Goal: Information Seeking & Learning: Understand process/instructions

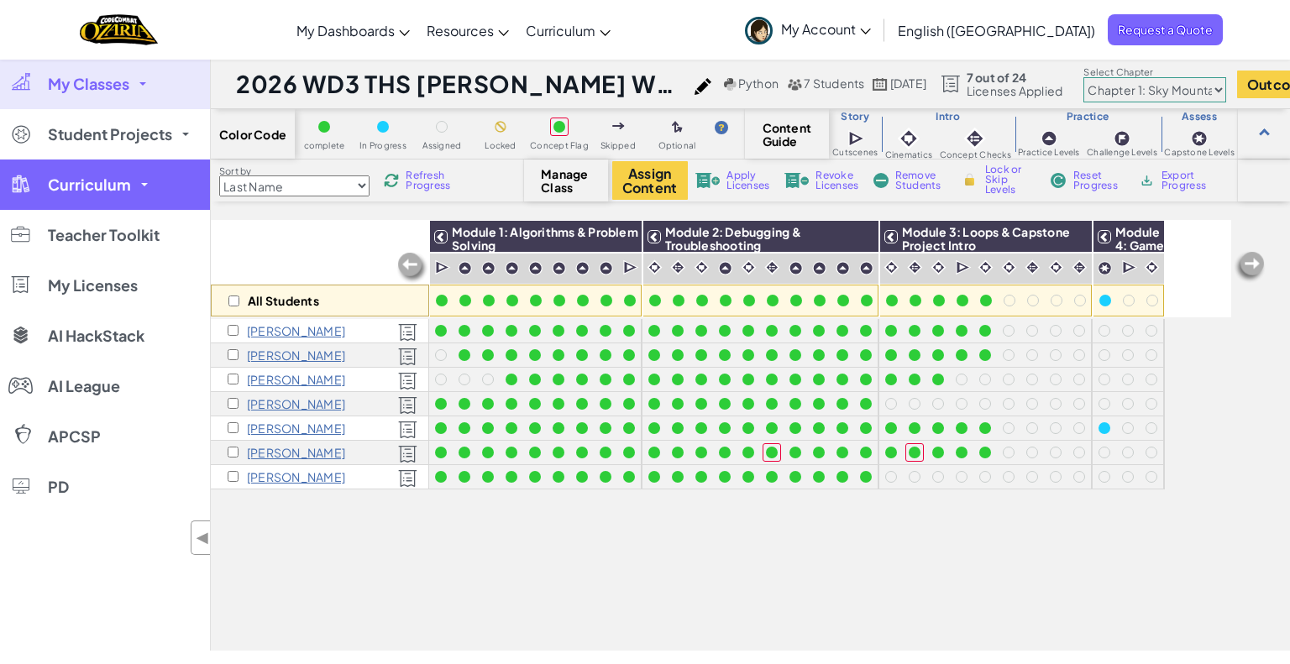
click at [154, 176] on link "Curriculum" at bounding box center [105, 185] width 210 height 50
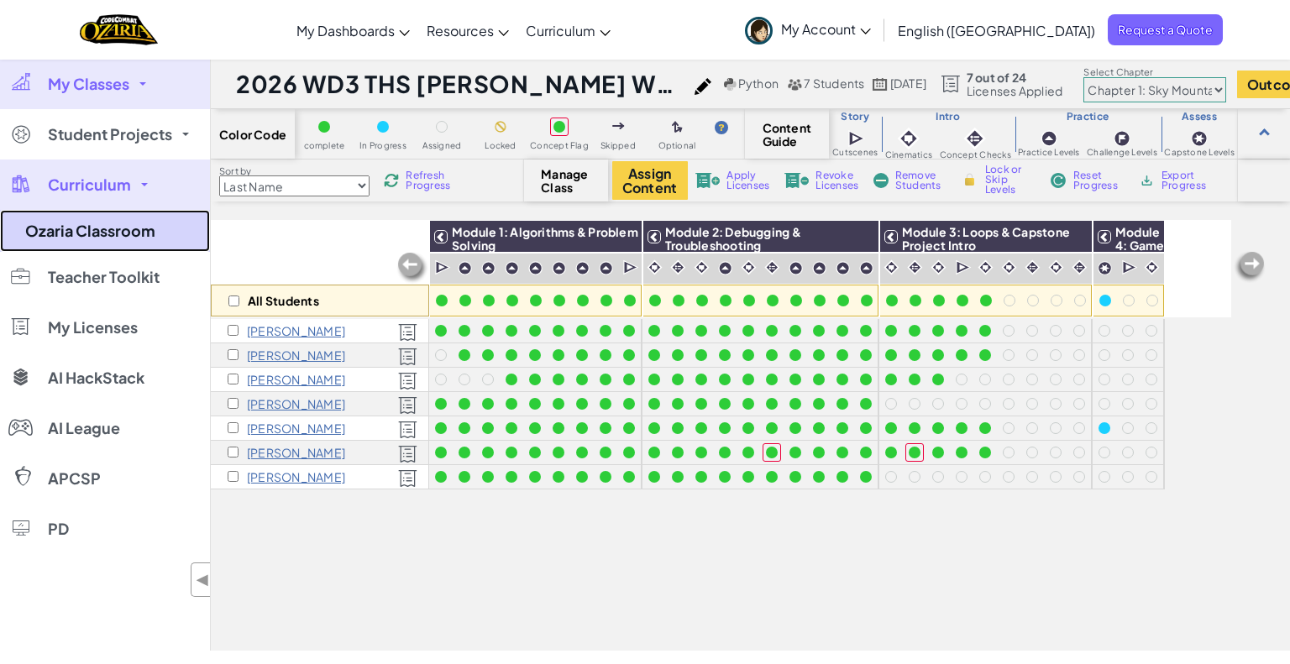
click at [134, 235] on link "Ozaria Classroom" at bounding box center [105, 231] width 210 height 42
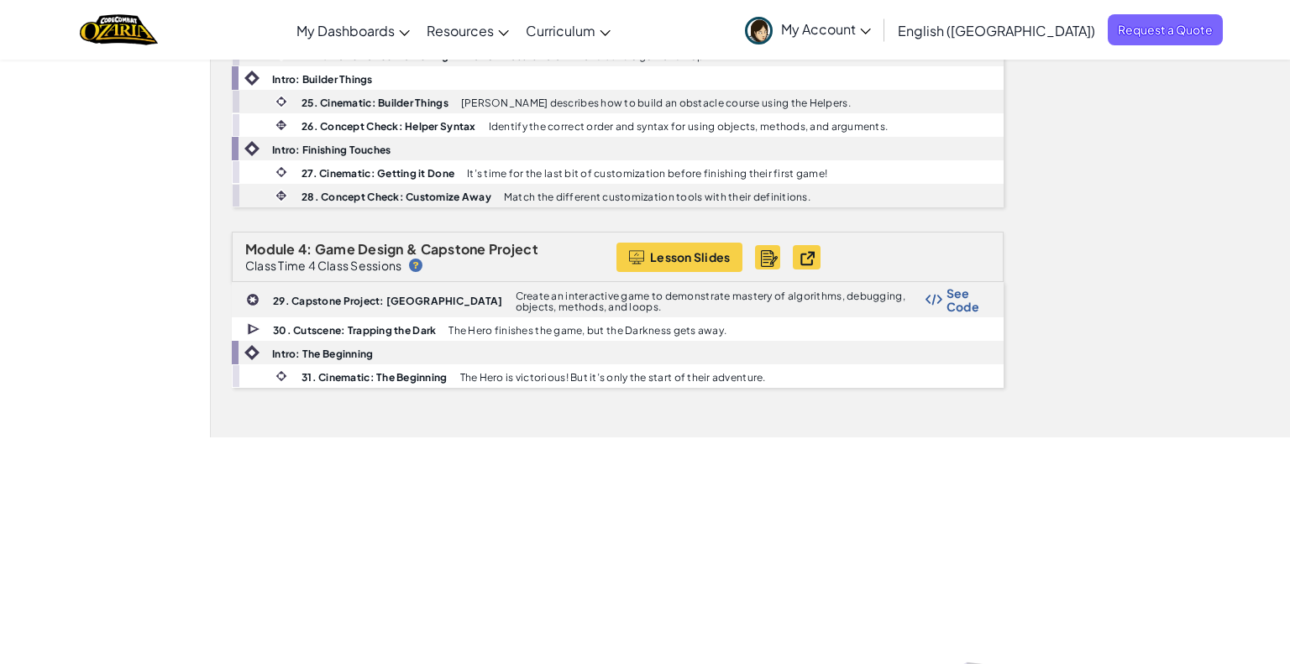
scroll to position [1174, 0]
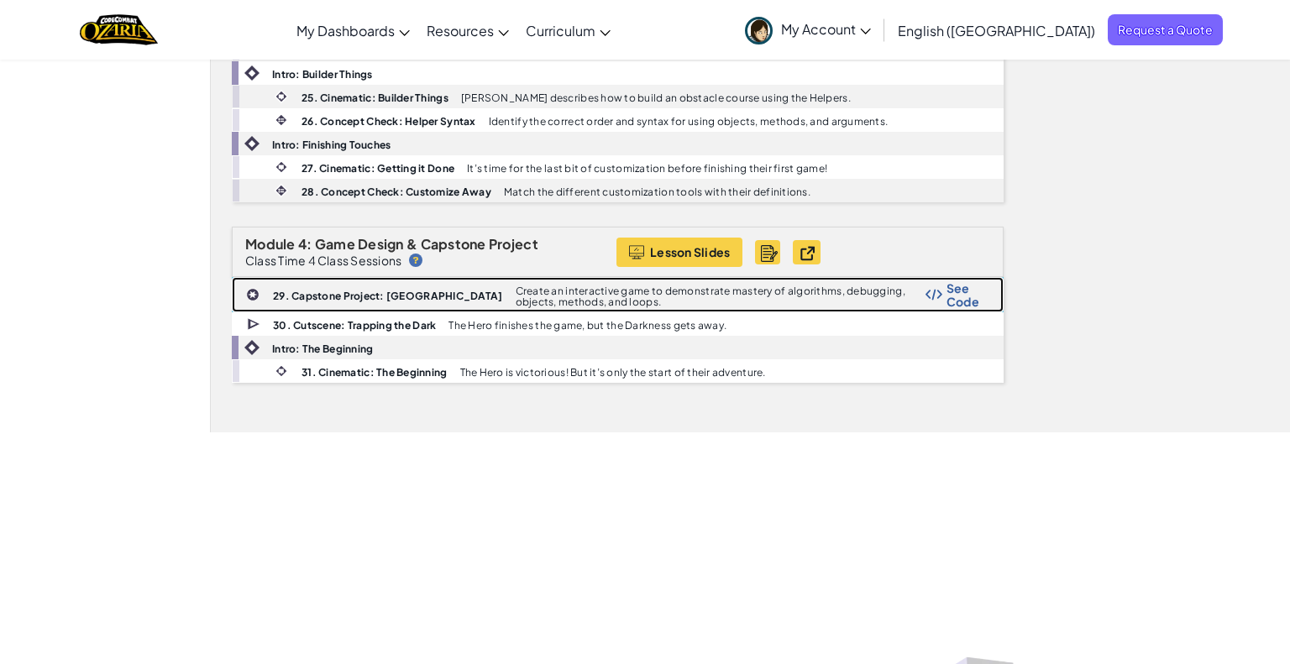
click at [951, 286] on span "See Code" at bounding box center [966, 294] width 39 height 27
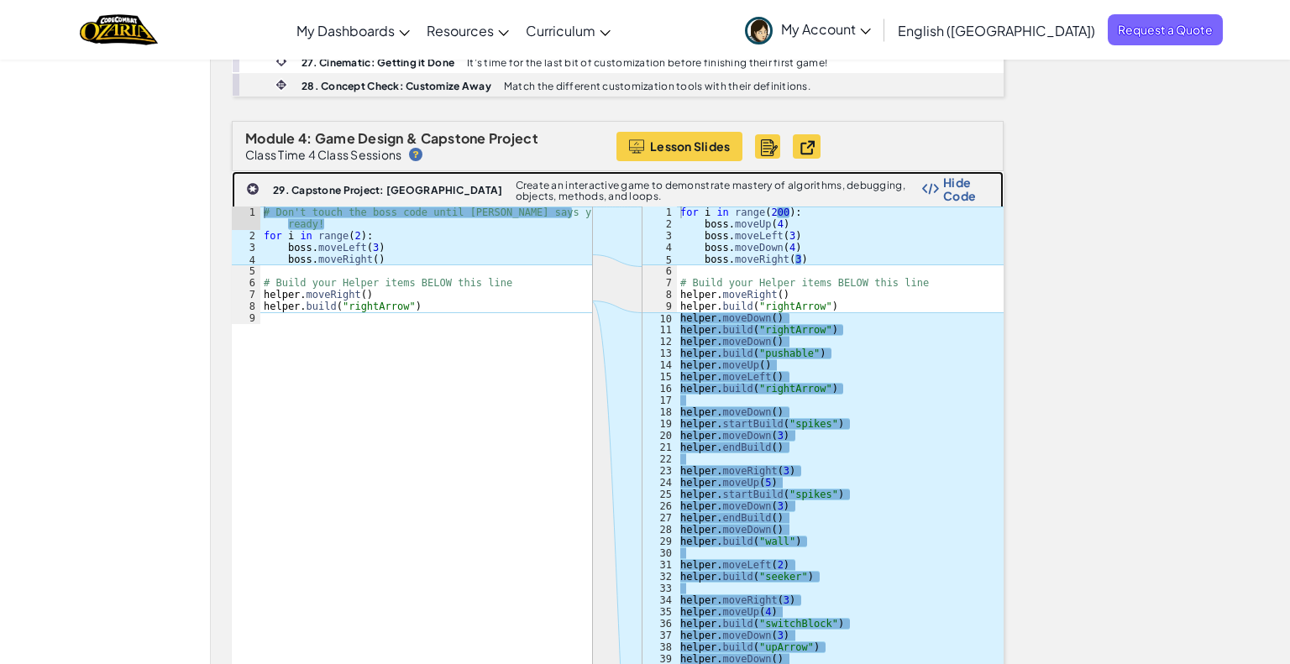
scroll to position [1599, 0]
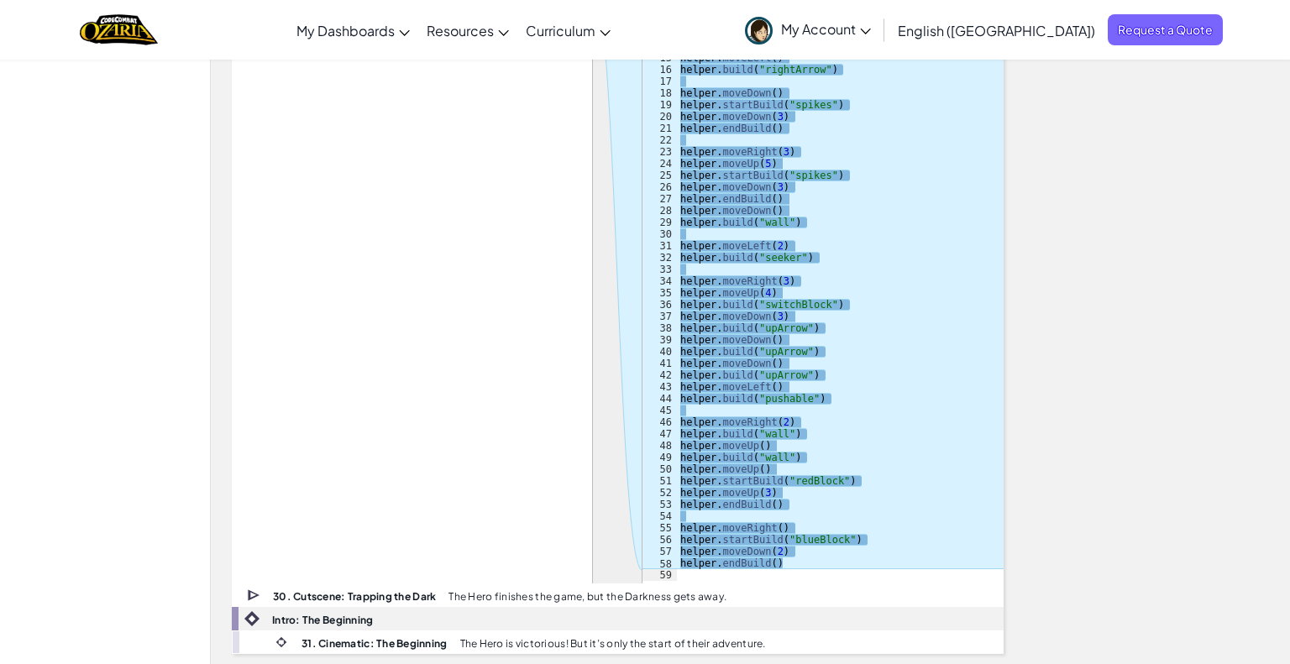
click at [794, 555] on div "for i in range ( 200 ) : boss . moveUp ( 4 ) boss . moveLeft ( 3 ) boss . moveD…" at bounding box center [840, 245] width 327 height 717
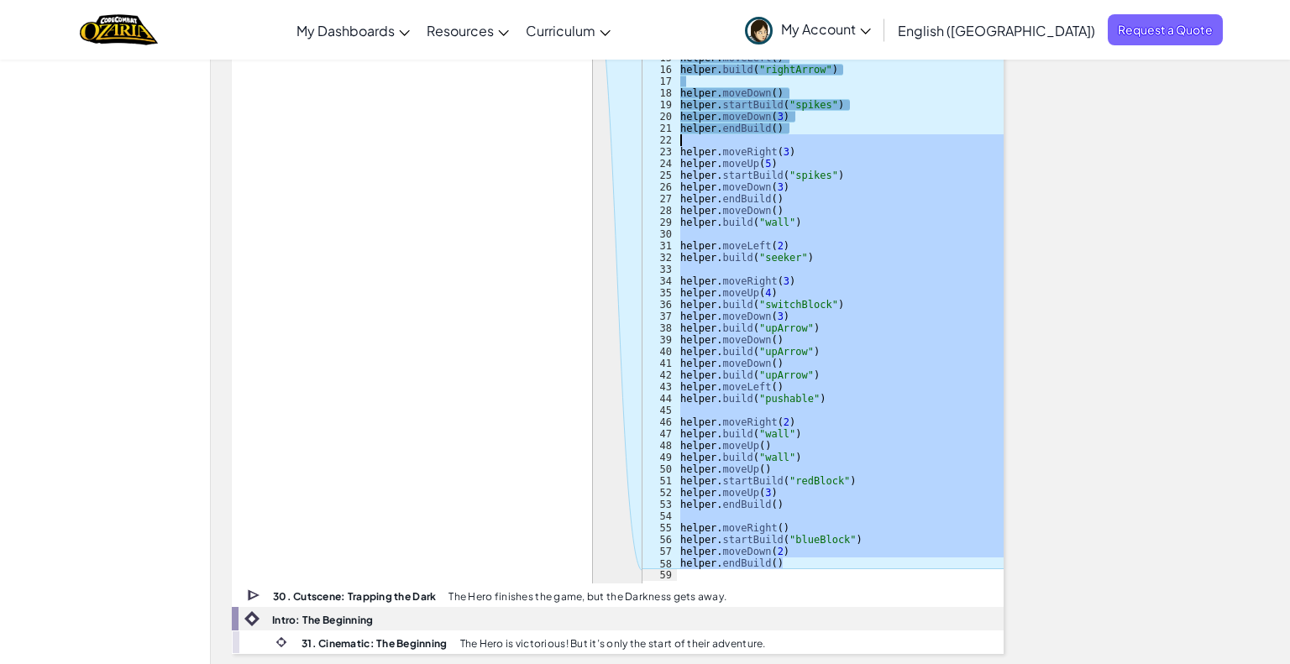
scroll to position [1295, 0]
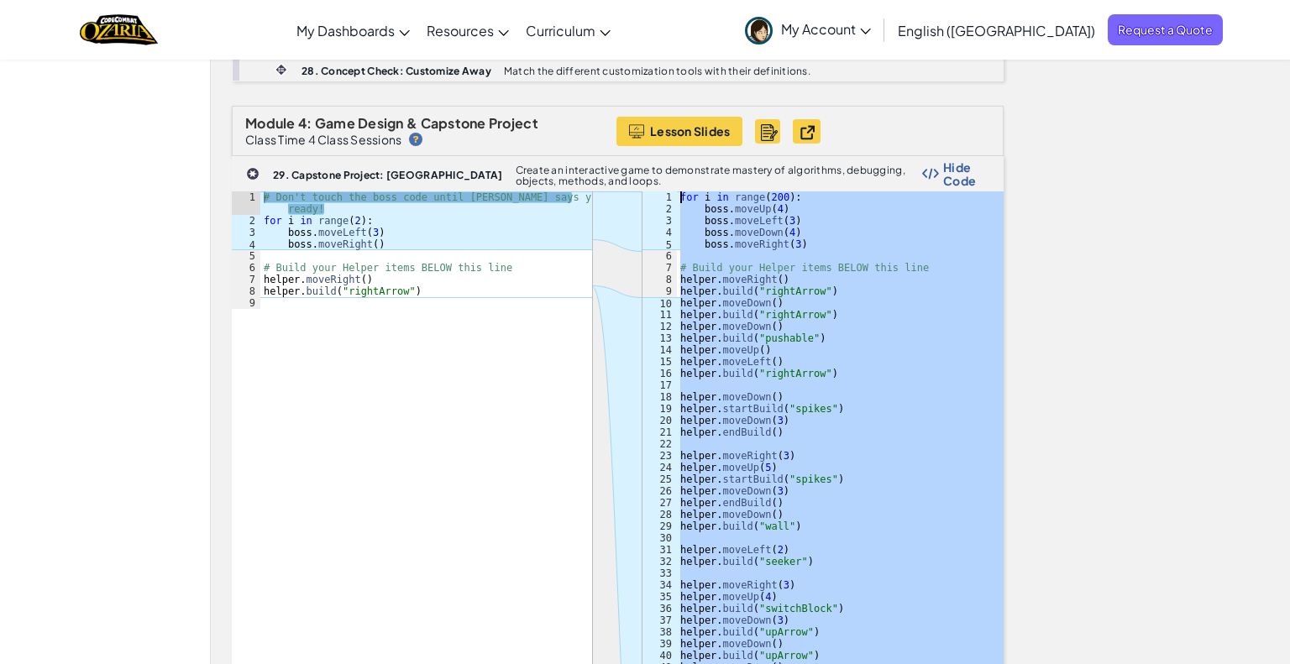
drag, startPoint x: 790, startPoint y: 551, endPoint x: 683, endPoint y: 180, distance: 386.6
click at [683, 192] on div "for i in range ( 200 ) : boss . moveUp ( 4 ) boss . moveLeft ( 3 ) boss . moveD…" at bounding box center [840, 550] width 327 height 717
type textarea "for i in range(200): boss.moveUp(4)"
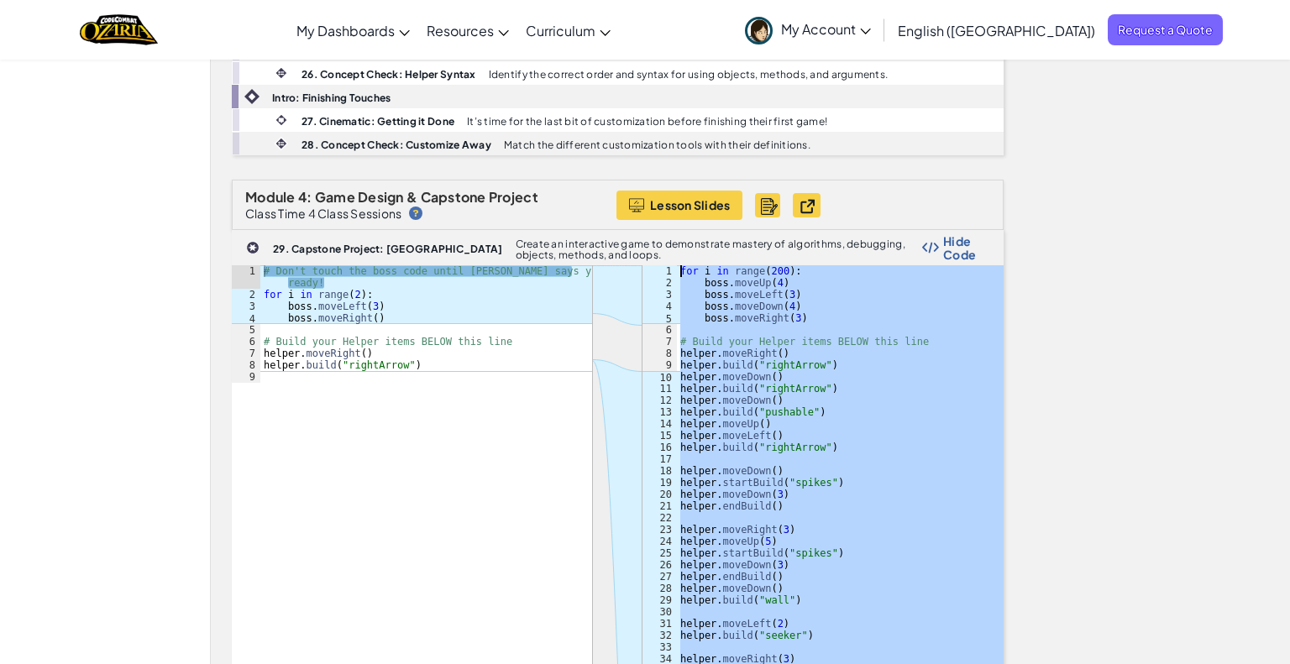
scroll to position [1205, 0]
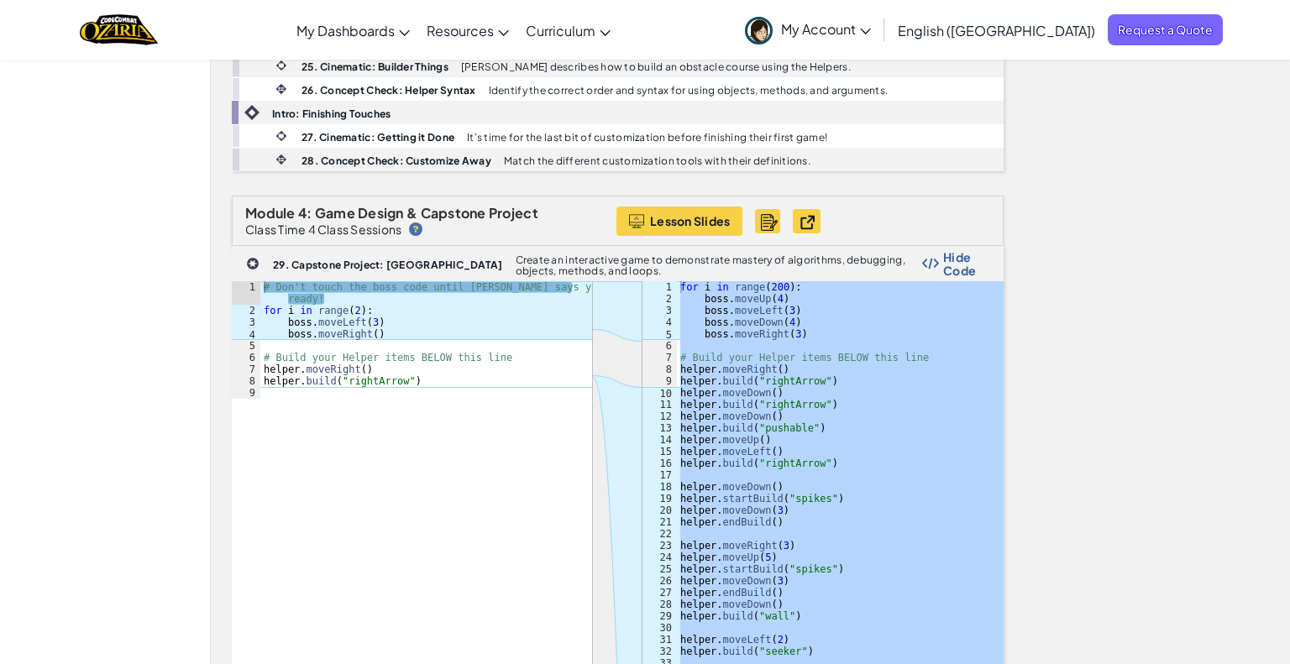
click at [491, 223] on div "Class Time 4 Class Sessions" at bounding box center [430, 229] width 371 height 13
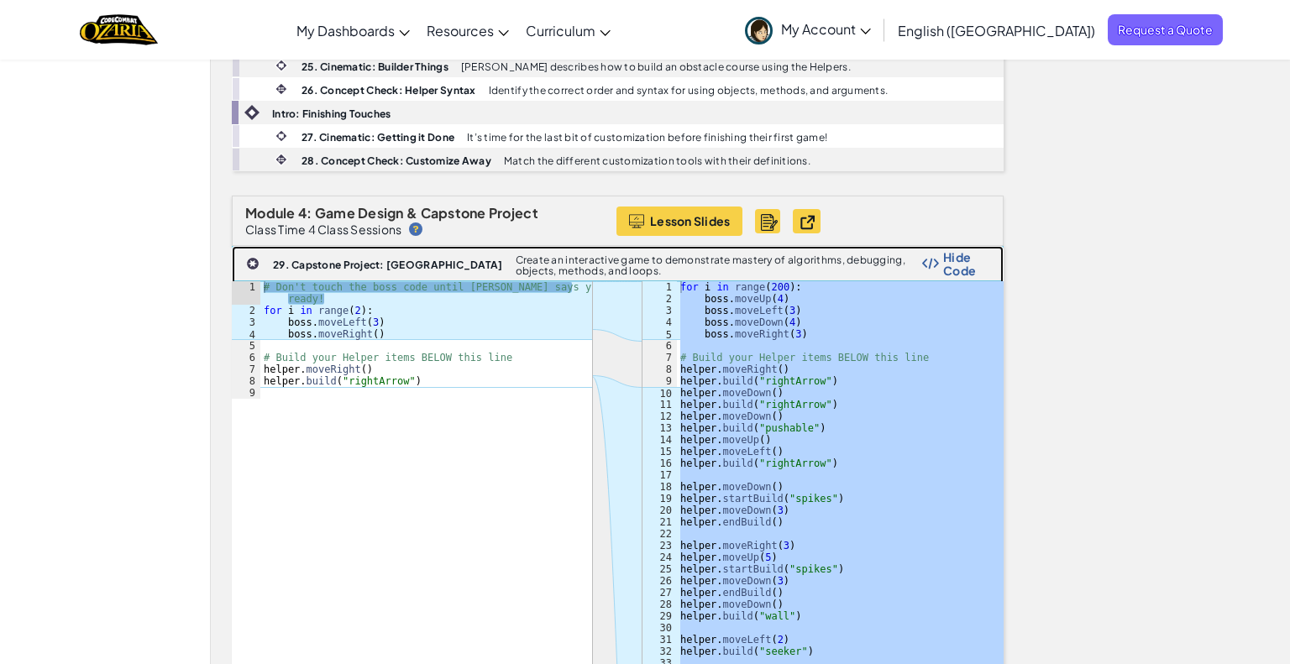
click at [949, 257] on span "Hide Code" at bounding box center [964, 263] width 43 height 27
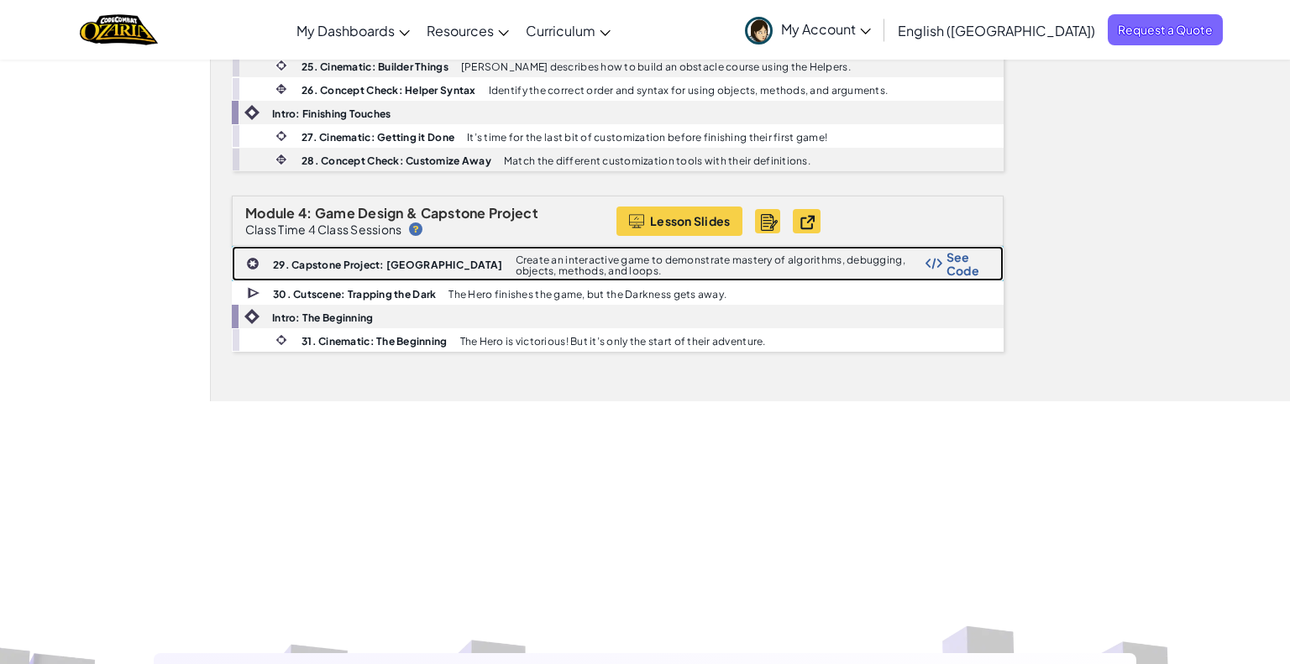
click at [258, 257] on img at bounding box center [252, 263] width 13 height 13
